Goal: Task Accomplishment & Management: Manage account settings

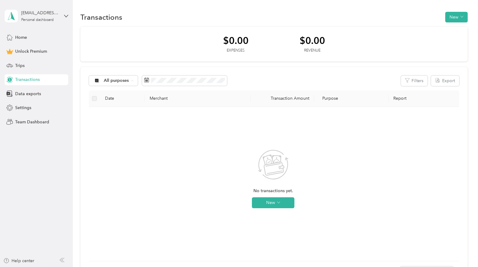
click at [31, 79] on span "Transactions" at bounding box center [27, 80] width 25 height 6
click at [270, 202] on button "New" at bounding box center [273, 203] width 43 height 11
click at [281, 214] on span "Expense" at bounding box center [282, 215] width 16 height 6
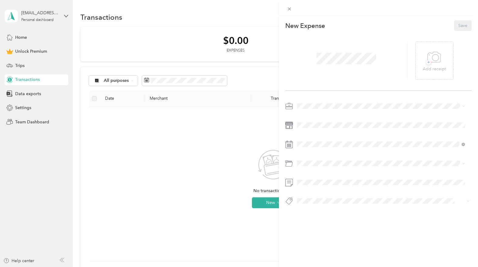
click at [31, 96] on div "This expense cannot be edited because it is either under review, approved, or p…" at bounding box center [239, 133] width 478 height 267
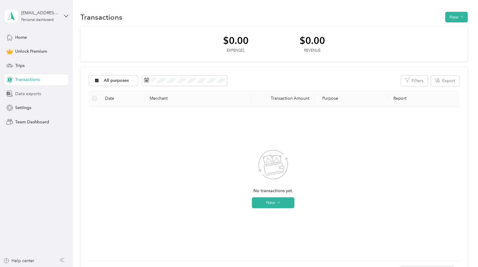
click at [31, 94] on span "Data exports" at bounding box center [28, 94] width 26 height 6
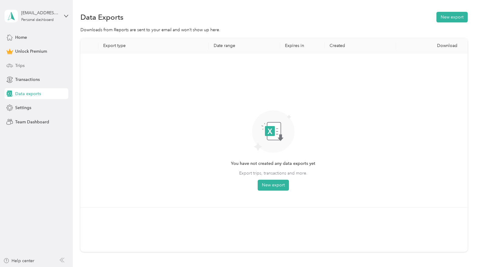
click at [22, 65] on span "Trips" at bounding box center [19, 66] width 9 height 6
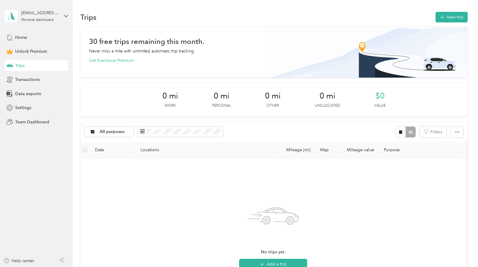
click at [260, 187] on div "No trips yet. Add a trip" at bounding box center [273, 236] width 376 height 145
click at [19, 66] on span "Trips" at bounding box center [19, 66] width 9 height 6
click at [23, 79] on span "Transactions" at bounding box center [27, 80] width 25 height 6
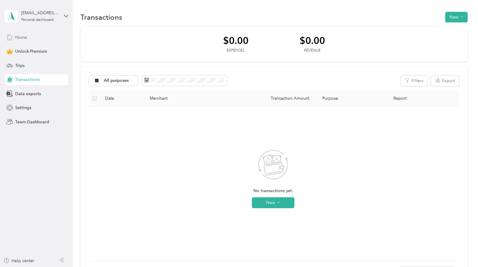
click at [22, 37] on span "Home" at bounding box center [21, 37] width 12 height 6
click at [52, 19] on div "Personal dashboard" at bounding box center [37, 20] width 32 height 4
click at [55, 17] on div "[EMAIL_ADDRESS][DOMAIN_NAME] Personal dashboard" at bounding box center [40, 16] width 38 height 12
click at [130, 182] on div "No transactions yet. New" at bounding box center [273, 184] width 359 height 145
click at [461, 18] on icon "button" at bounding box center [462, 16] width 3 height 3
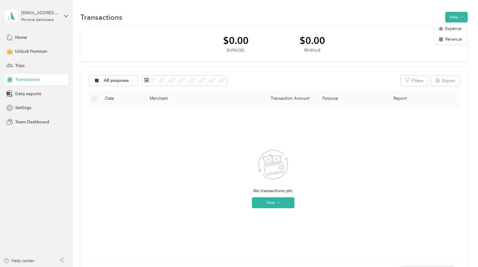
click at [106, 168] on div "No transactions yet. New" at bounding box center [273, 184] width 359 height 145
click at [39, 124] on span "Team Dashboard" at bounding box center [32, 122] width 34 height 6
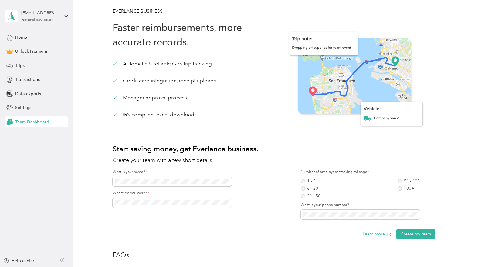
click at [45, 18] on div "Personal dashboard" at bounding box center [37, 20] width 32 height 4
click at [27, 51] on div "Log out" at bounding box center [68, 49] width 119 height 11
